Goal: Navigation & Orientation: Understand site structure

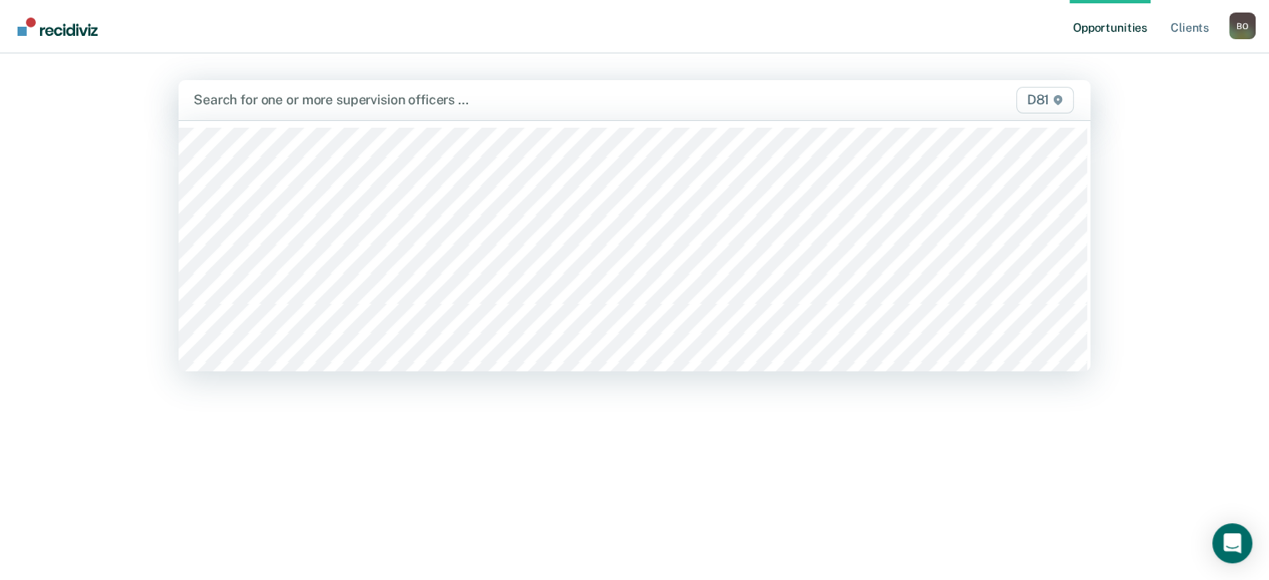
click at [465, 99] on div at bounding box center [502, 99] width 617 height 19
click at [1195, 89] on div "Opportunities Client s [PERSON_NAME] B O Profile How it works Log Out 32 result…" at bounding box center [634, 290] width 1269 height 580
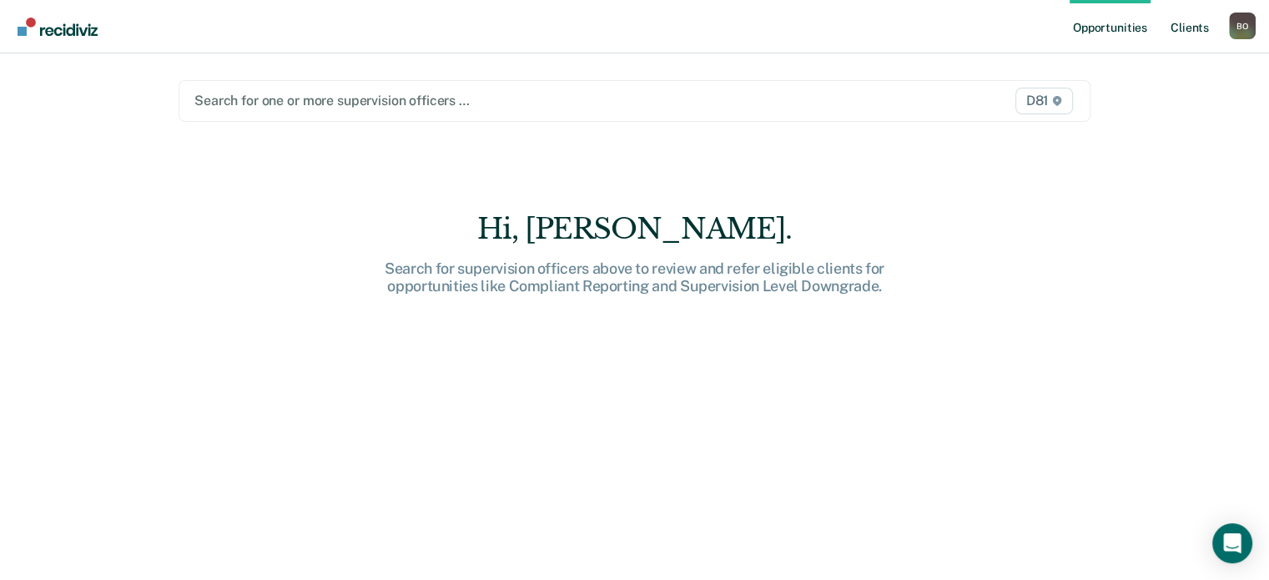
click at [1198, 32] on link "Client s" at bounding box center [1190, 26] width 45 height 53
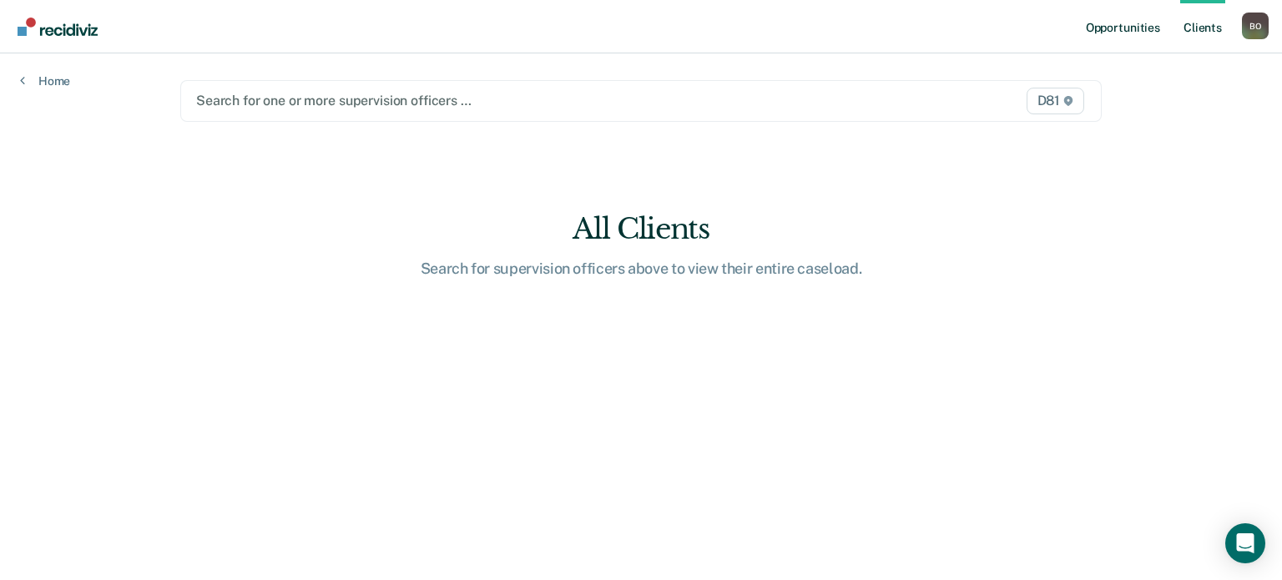
click at [1127, 30] on link "Opportunities" at bounding box center [1122, 26] width 81 height 53
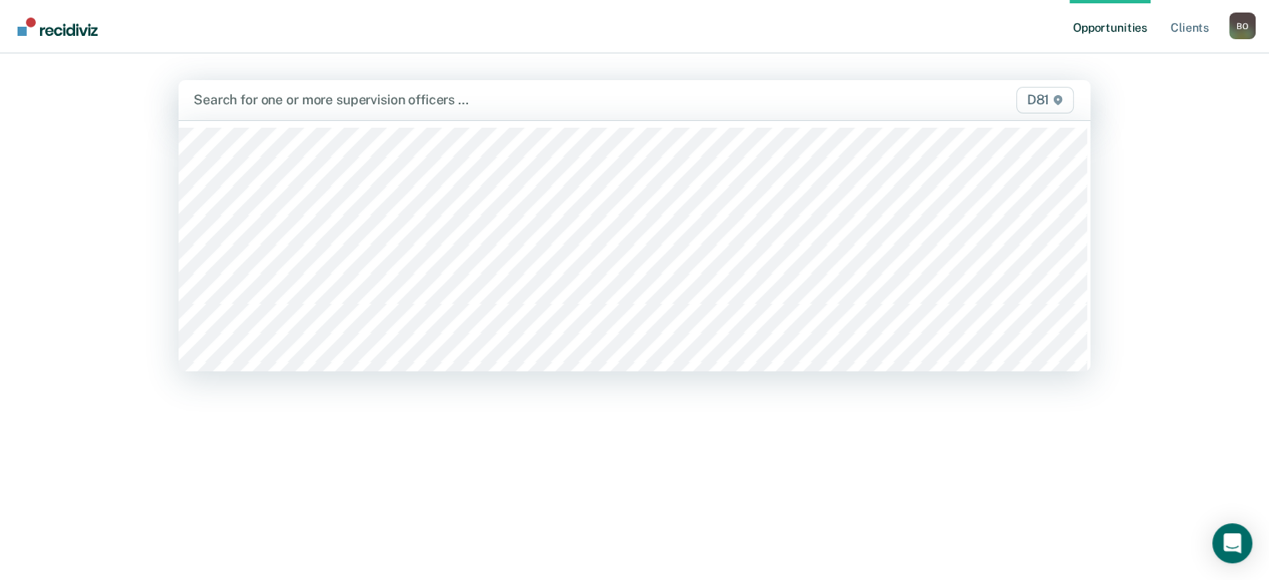
click at [704, 96] on div at bounding box center [502, 99] width 617 height 19
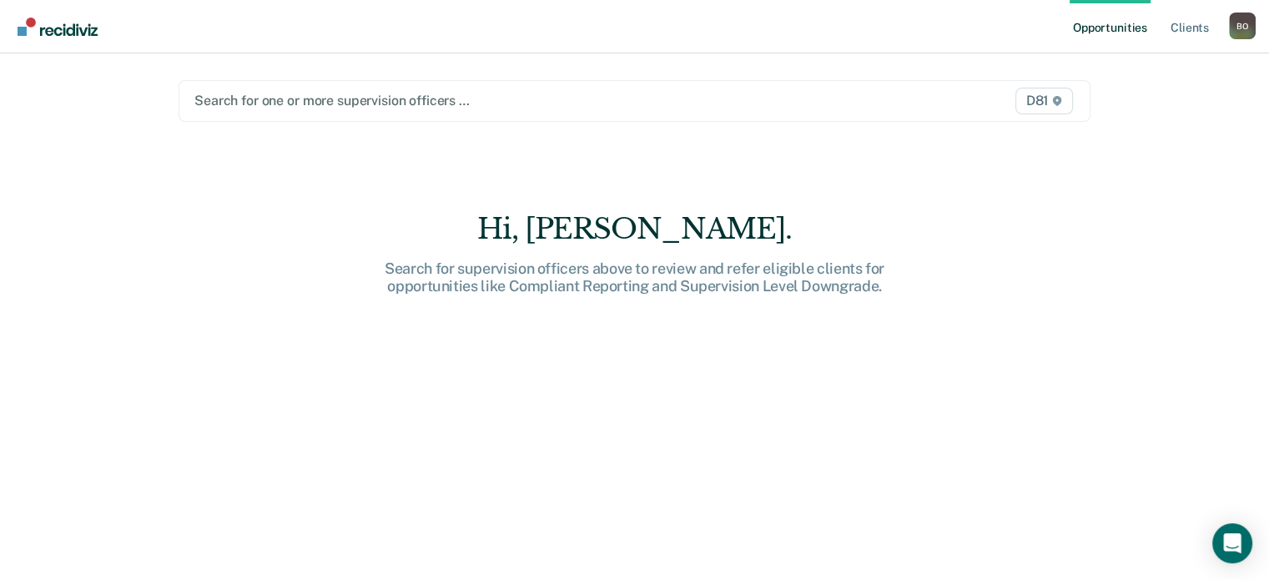
click at [1223, 267] on div "Opportunities Client s [PERSON_NAME] B O Profile How it works Log Out Search fo…" at bounding box center [634, 290] width 1269 height 580
click at [1148, 209] on div "Opportunities Client s [PERSON_NAME] B O Profile How it works Log Out Search fo…" at bounding box center [634, 290] width 1269 height 580
click at [1242, 20] on div "B O" at bounding box center [1242, 26] width 27 height 27
click at [1143, 88] on link "How it works" at bounding box center [1175, 89] width 134 height 14
